Goal: Task Accomplishment & Management: Manage account settings

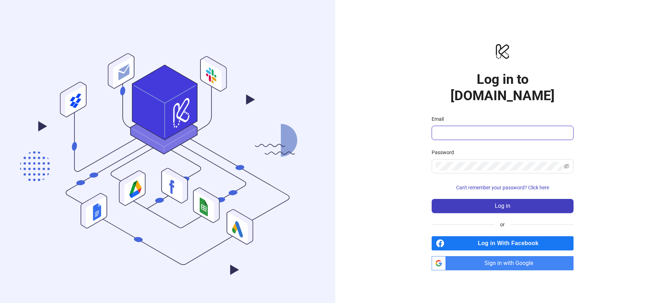
click at [502, 128] on input "Email" at bounding box center [502, 132] width 132 height 9
click at [441, 128] on input "Email" at bounding box center [502, 132] width 132 height 9
type input "**********"
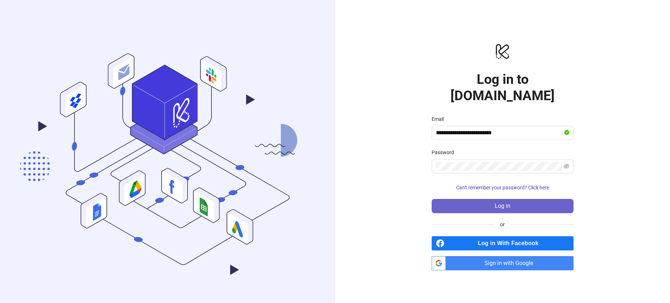
click at [512, 203] on button "Log in" at bounding box center [503, 206] width 142 height 14
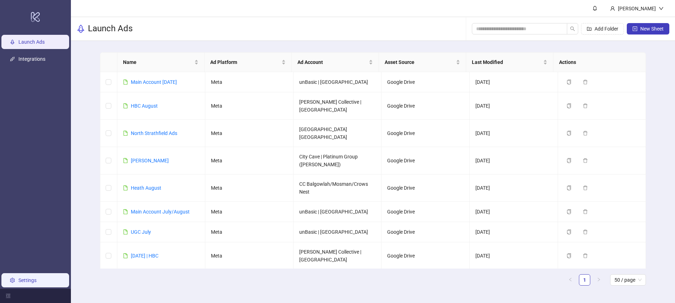
click at [20, 280] on link "Settings" at bounding box center [27, 280] width 18 height 6
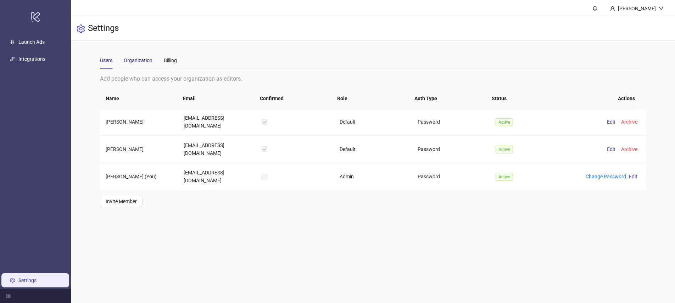
click at [148, 64] on div "Organization" at bounding box center [138, 60] width 29 height 8
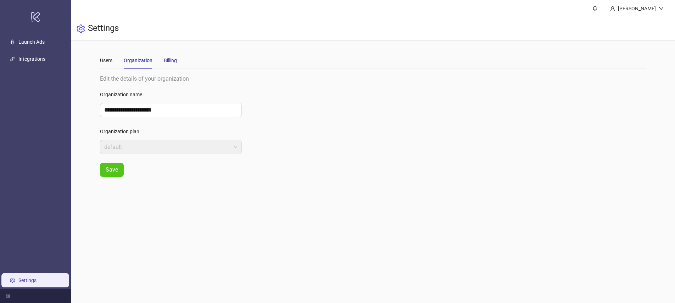
click at [164, 60] on div "Billing" at bounding box center [170, 60] width 13 height 8
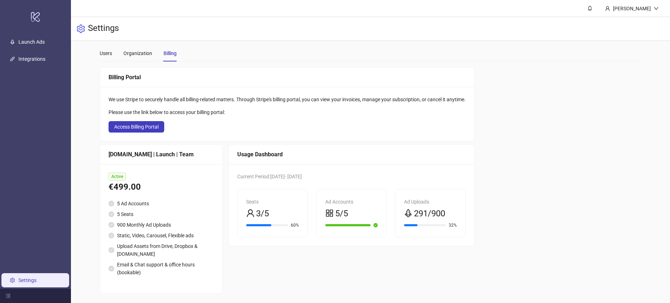
scroll to position [9, 0]
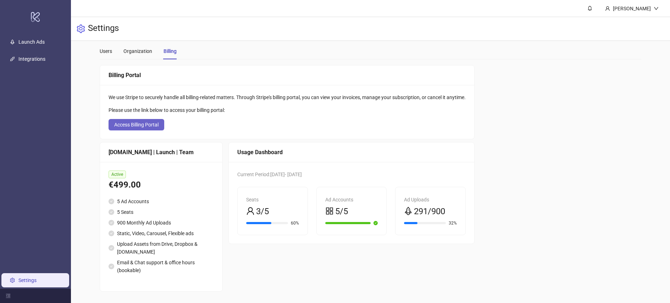
click at [143, 124] on span "Access Billing Portal" at bounding box center [136, 125] width 44 height 6
